Goal: Information Seeking & Learning: Learn about a topic

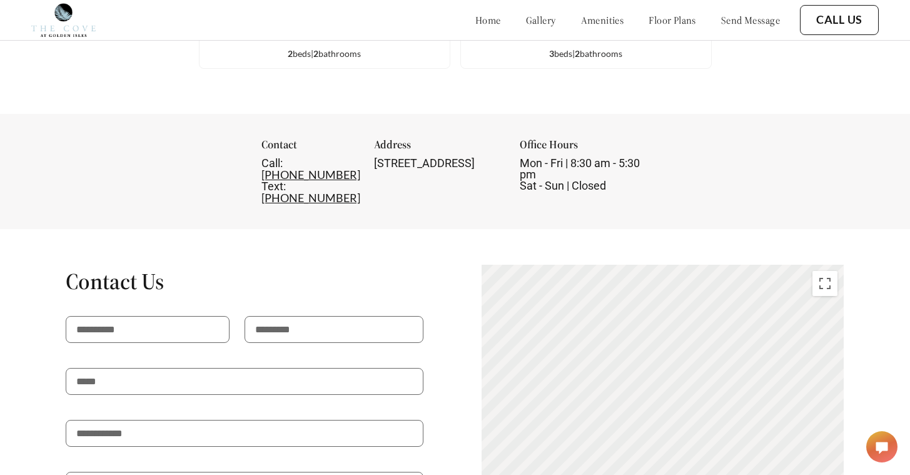
scroll to position [1804, 0]
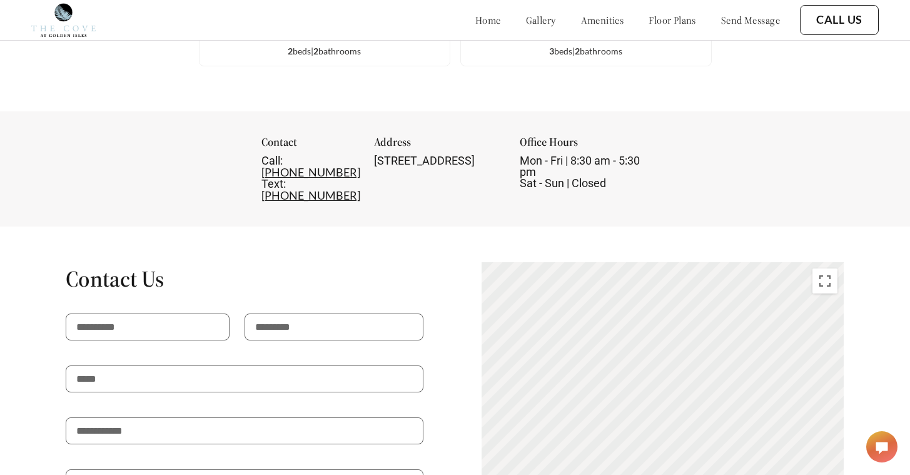
drag, startPoint x: 465, startPoint y: 171, endPoint x: 343, endPoint y: 153, distance: 123.8
click at [343, 153] on div "Contact Call: [PHONE_NUMBER] Text: [PHONE_NUMBER] Address [STREET_ADDRESS] Offi…" at bounding box center [455, 168] width 388 height 65
copy div "[STREET_ADDRESS]"
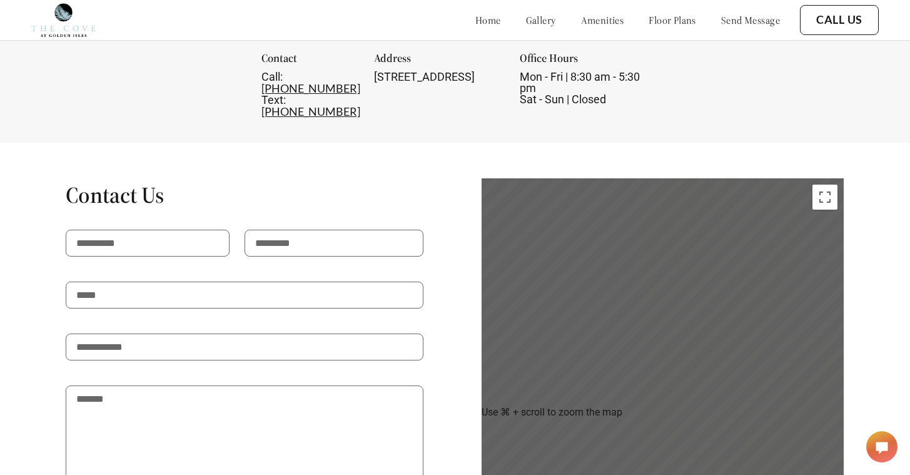
scroll to position [1893, 0]
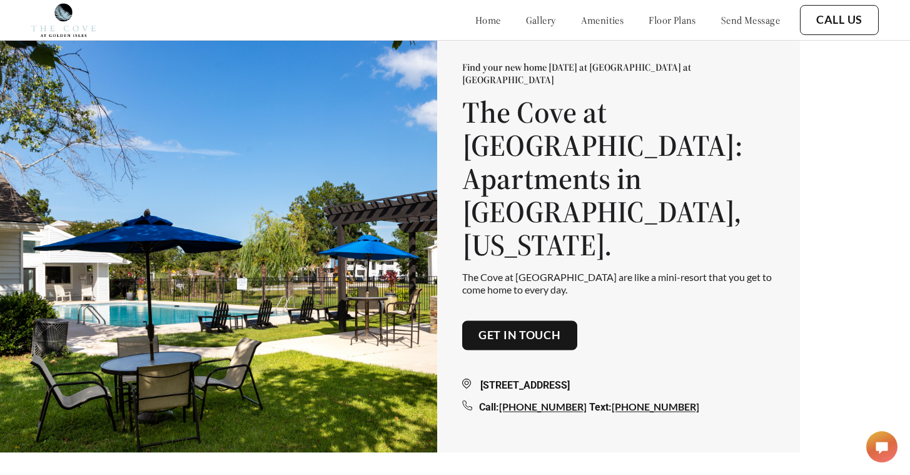
scroll to position [0, 0]
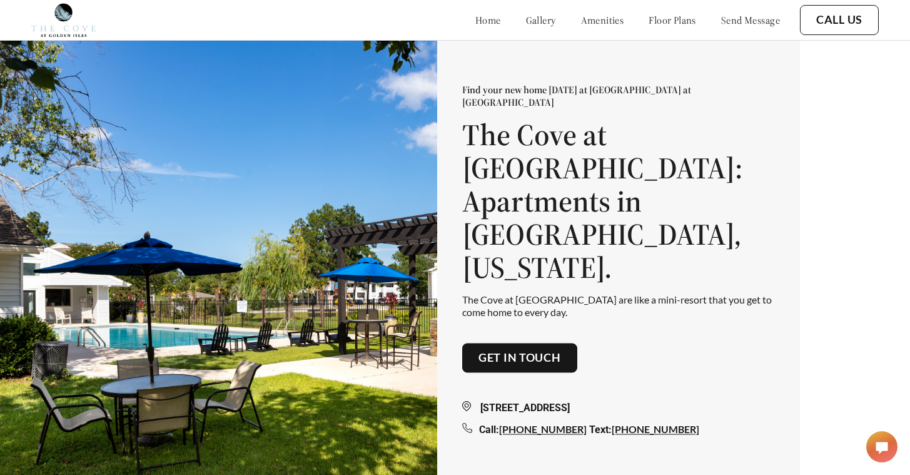
click at [581, 21] on link "amenities" at bounding box center [602, 20] width 43 height 13
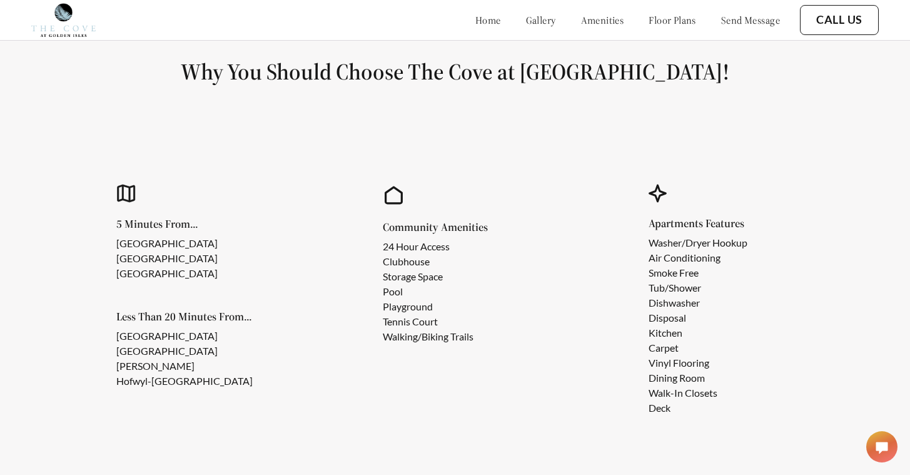
scroll to position [1031, 0]
click at [652, 17] on link "floor plans" at bounding box center [673, 20] width 48 height 13
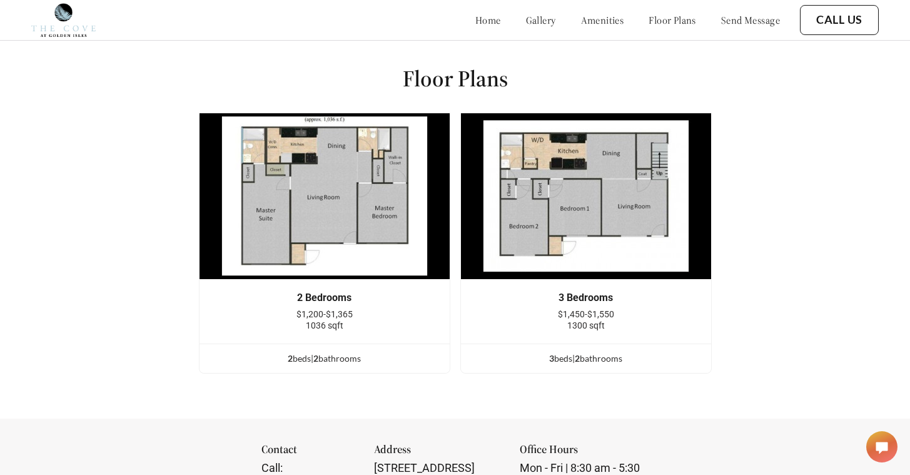
scroll to position [1526, 0]
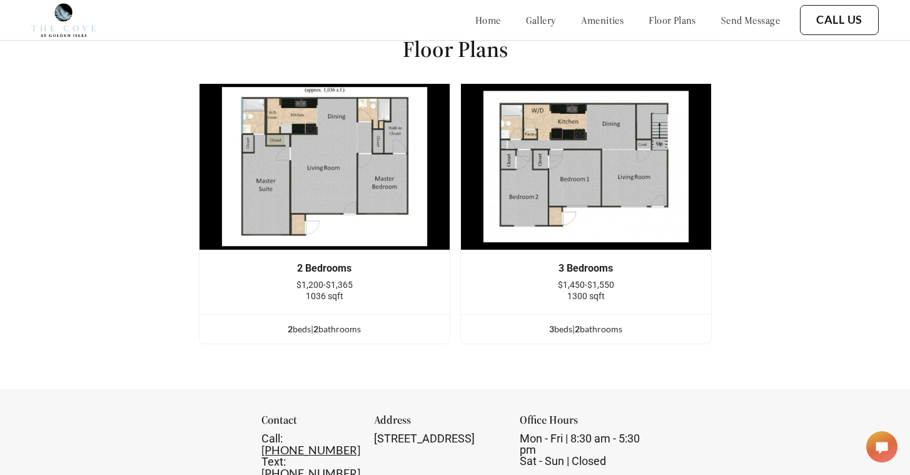
click at [319, 281] on span "$1,200-$1,365" at bounding box center [324, 285] width 56 height 10
click at [304, 153] on img at bounding box center [324, 166] width 251 height 167
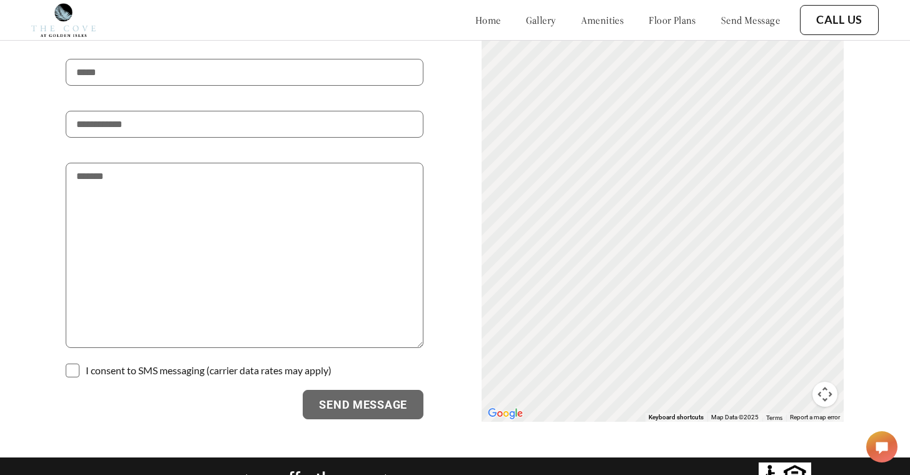
scroll to position [2110, 0]
